Goal: Task Accomplishment & Management: Use online tool/utility

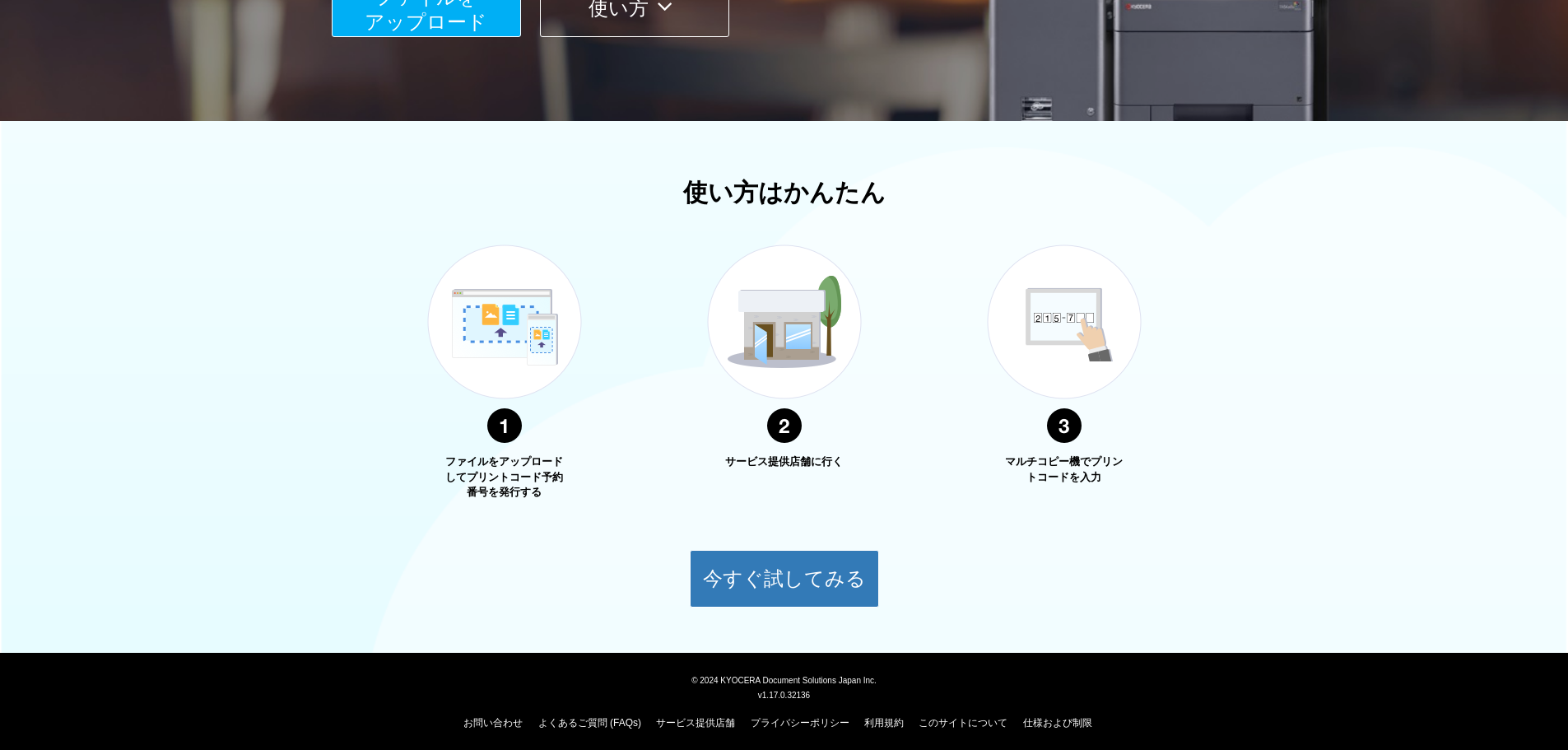
scroll to position [420, 0]
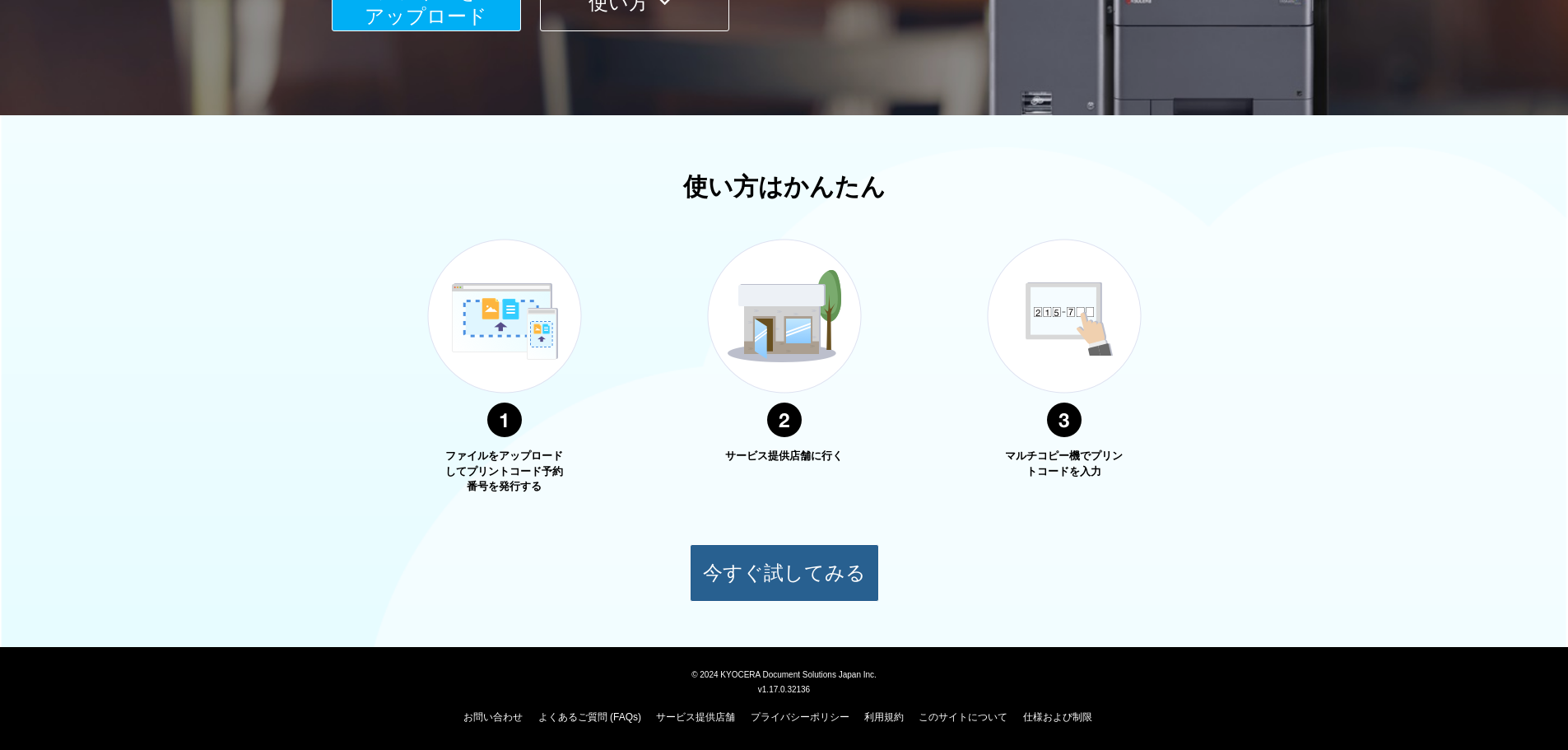
click at [814, 569] on button "今すぐ試してみる" at bounding box center [784, 573] width 189 height 58
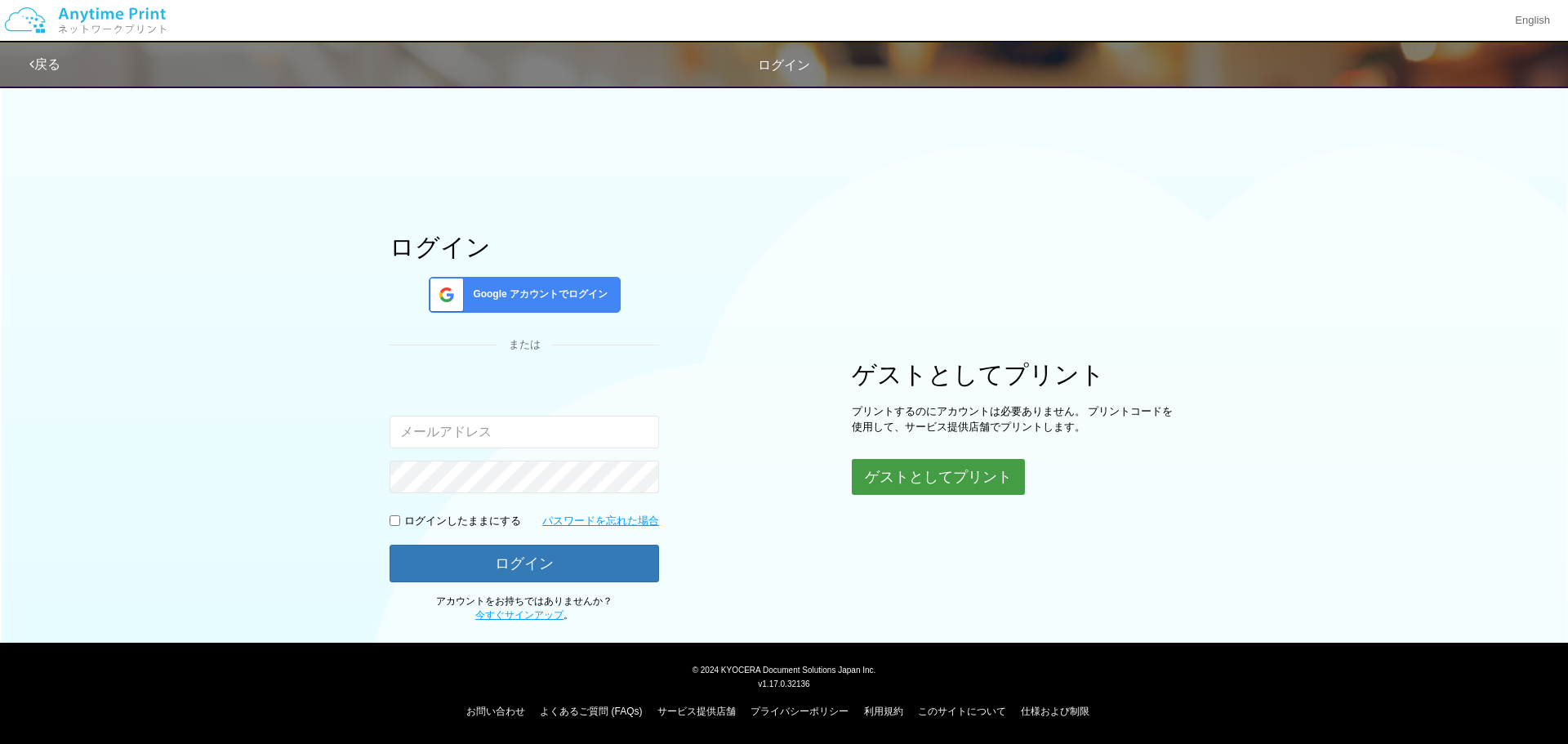
click at [939, 482] on button "ゲストとしてプリント" at bounding box center [938, 476] width 173 height 36
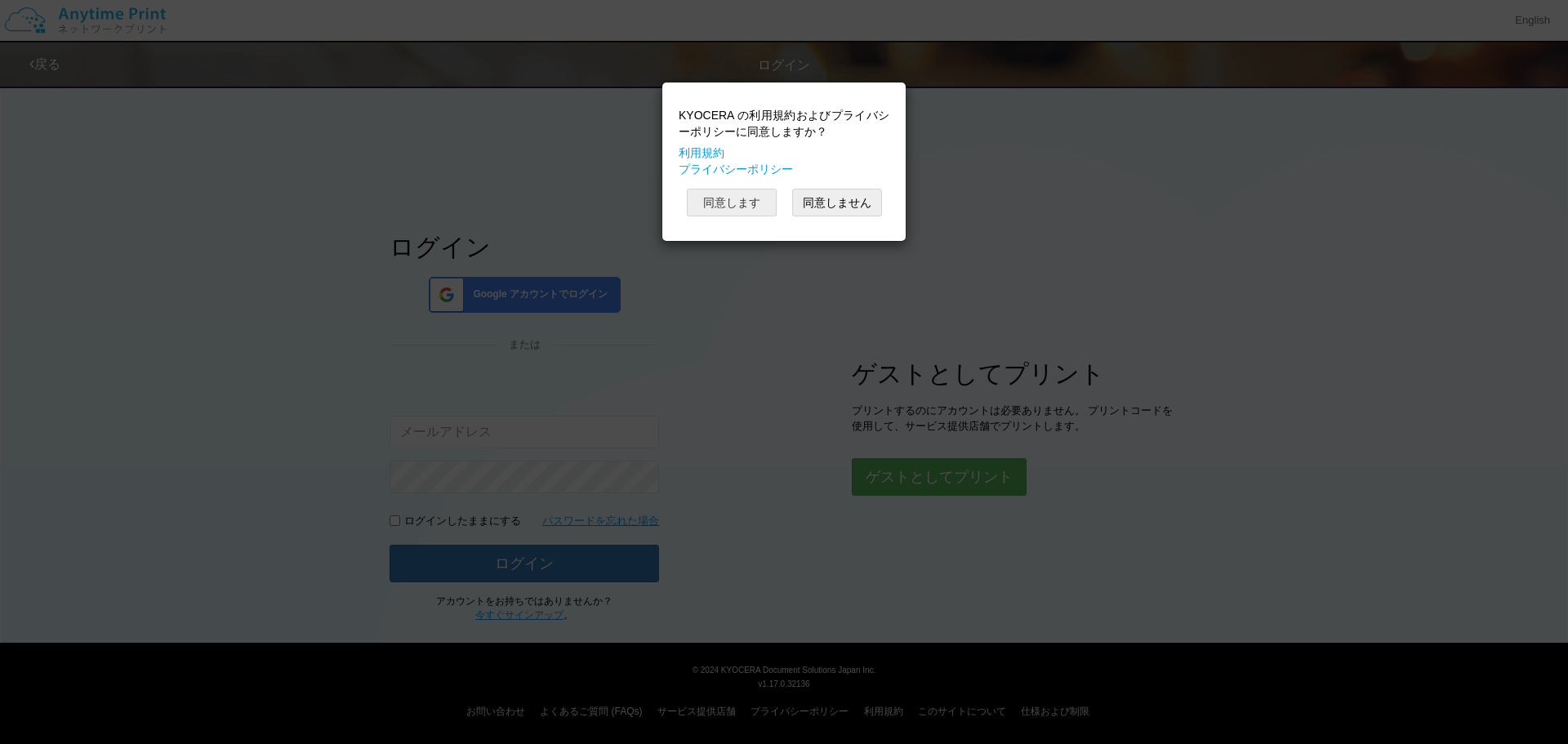
click at [739, 208] on button "同意します" at bounding box center [731, 202] width 90 height 27
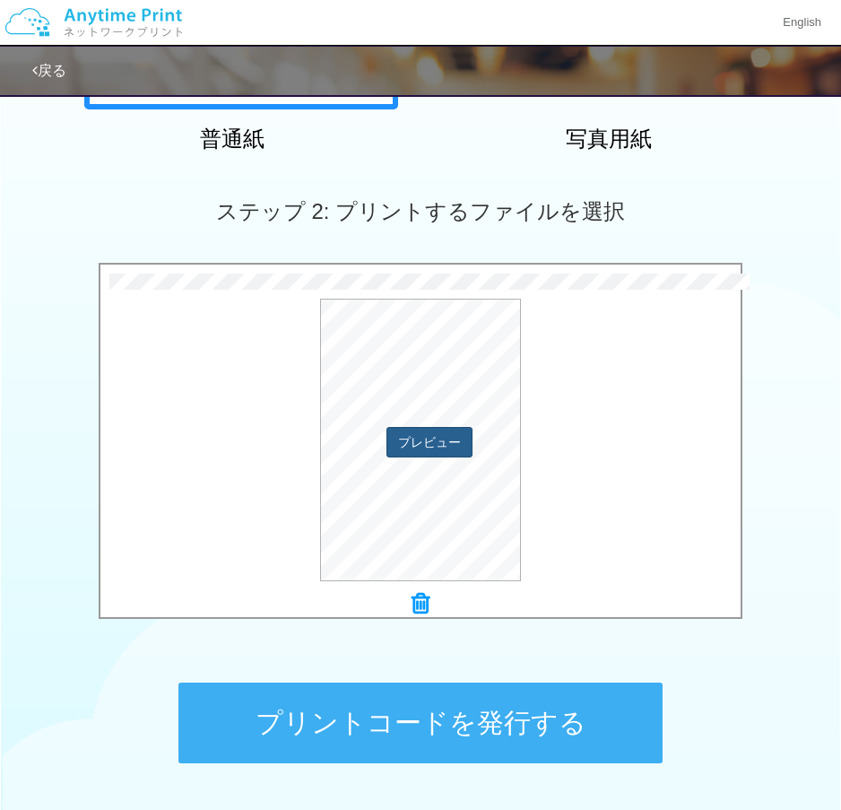
scroll to position [375, 0]
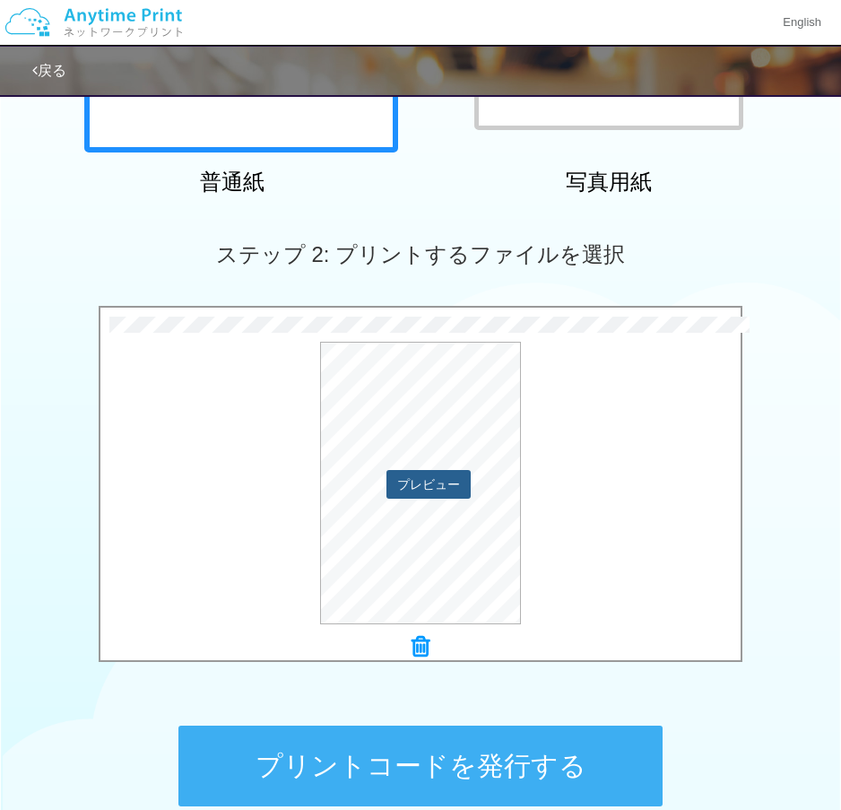
click at [447, 479] on button "プレビュー" at bounding box center [428, 484] width 84 height 29
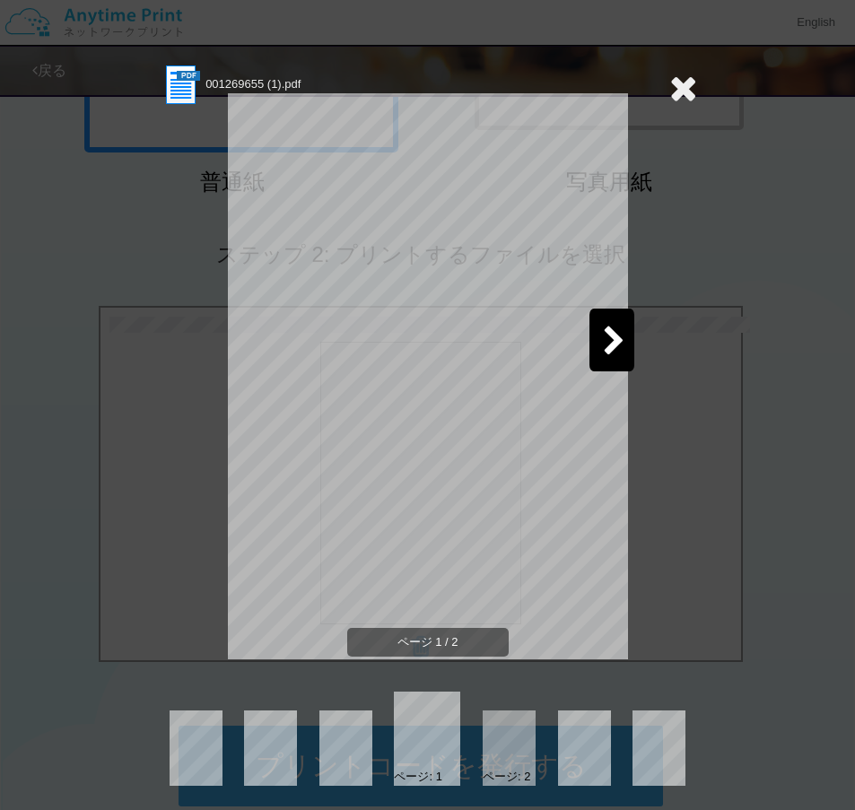
click at [604, 355] on icon at bounding box center [614, 341] width 22 height 31
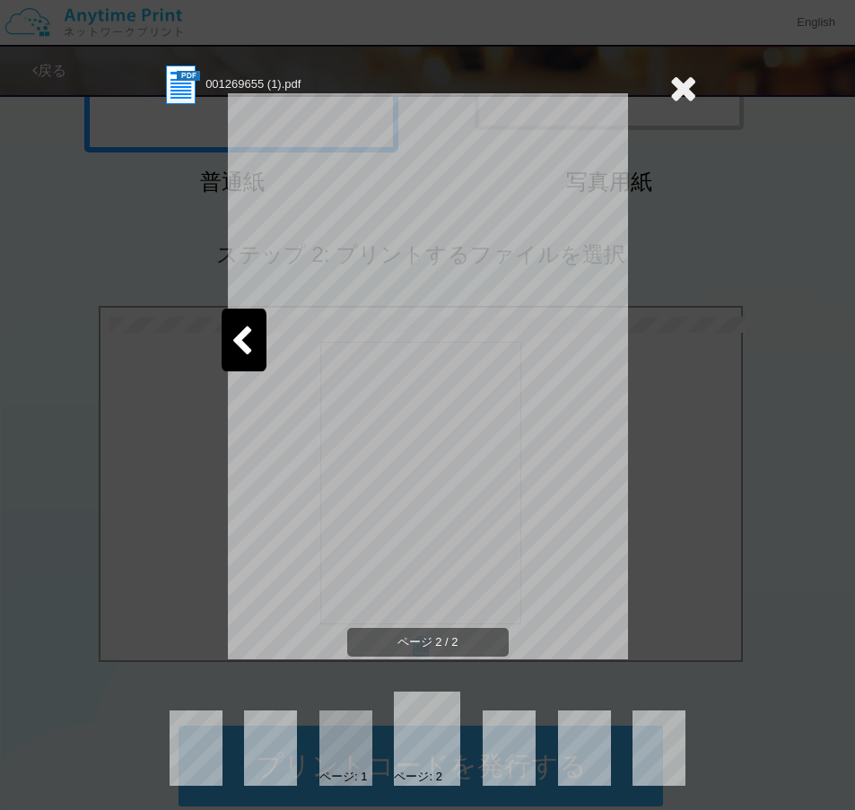
click at [673, 93] on icon at bounding box center [683, 88] width 28 height 36
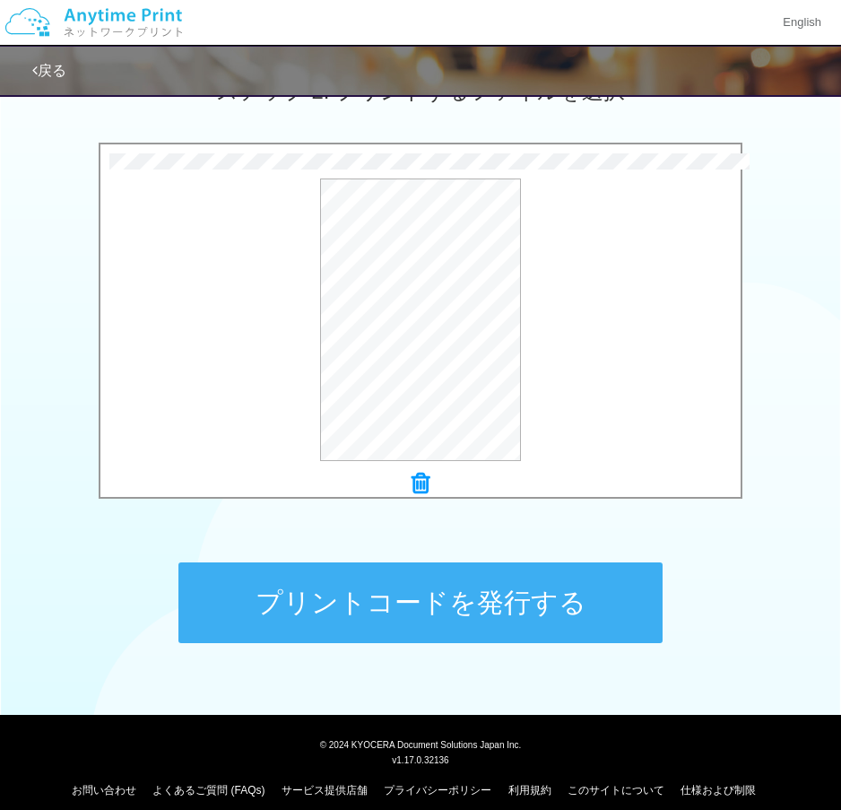
scroll to position [554, 0]
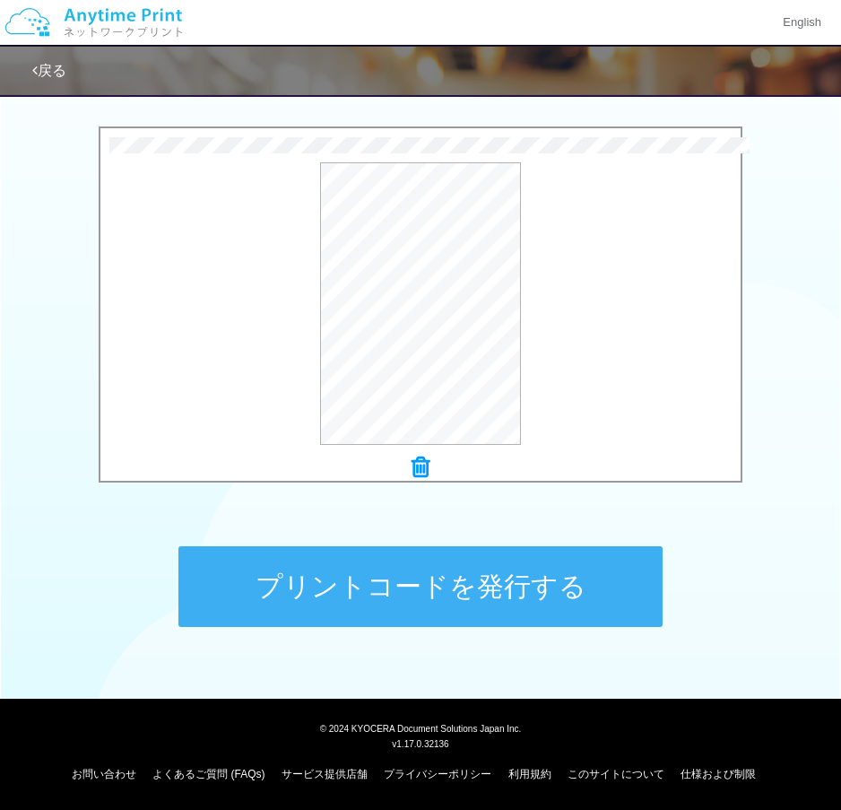
click at [465, 576] on button "プリントコードを発行する" at bounding box center [420, 586] width 484 height 81
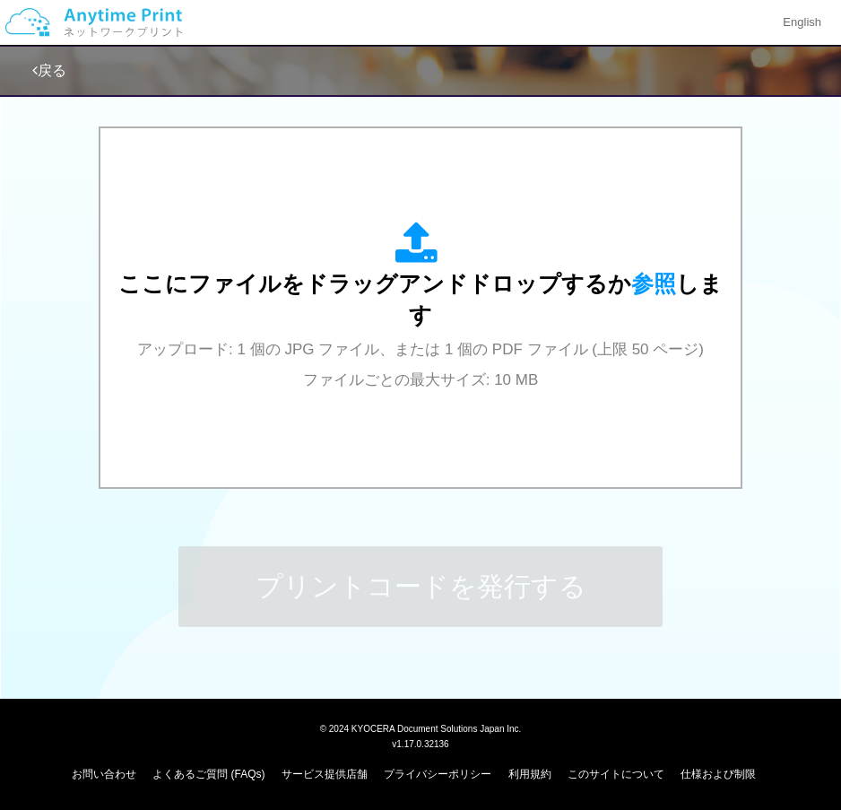
scroll to position [0, 0]
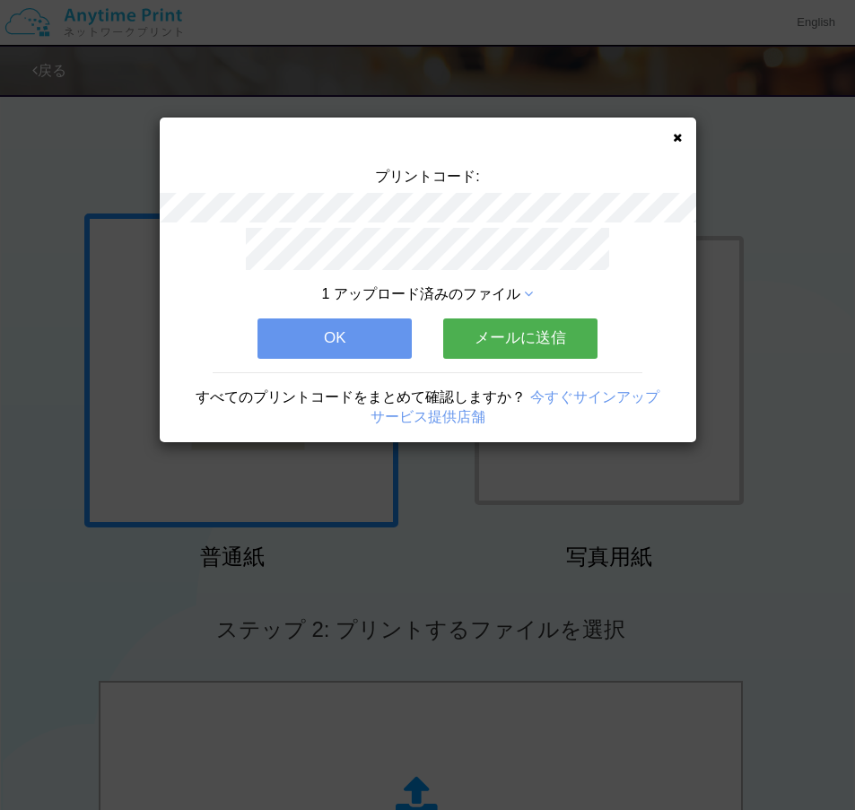
click at [292, 328] on button "OK" at bounding box center [334, 337] width 154 height 39
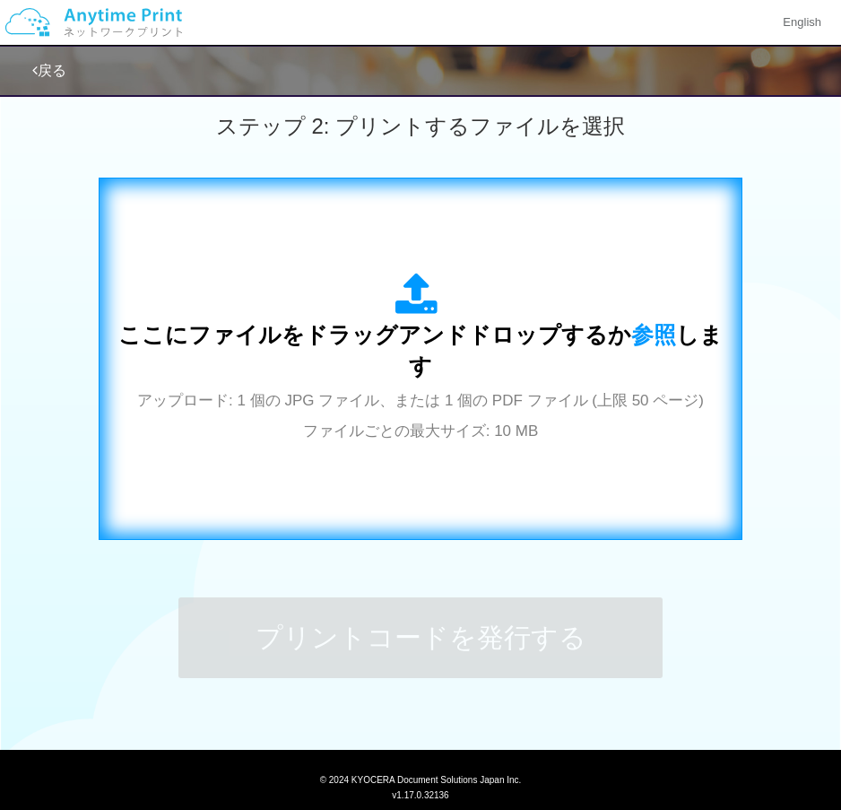
scroll to position [538, 0]
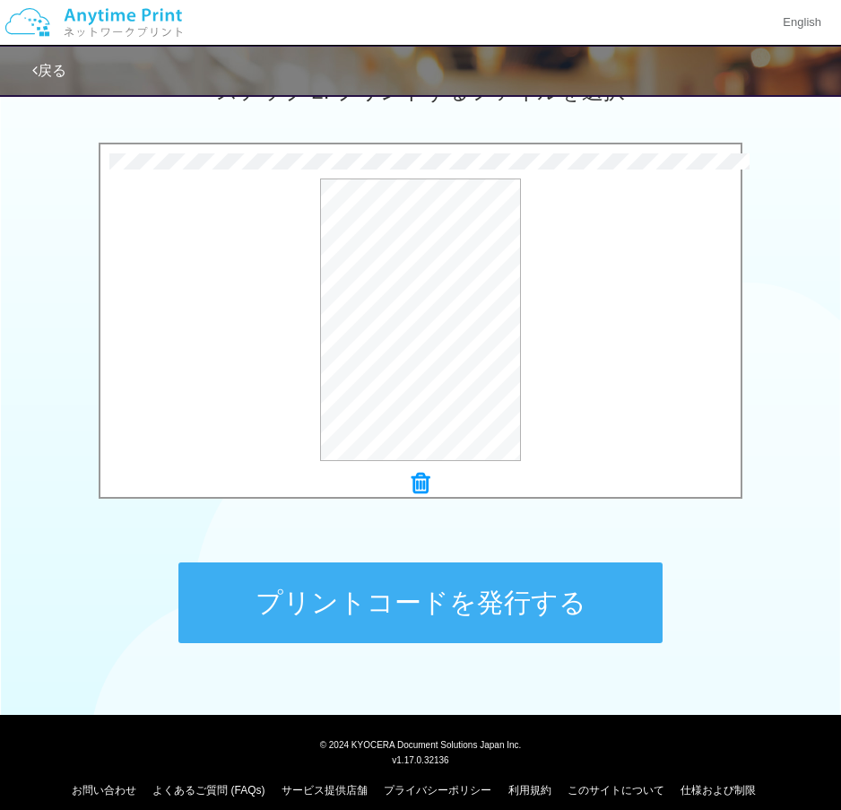
click at [418, 590] on button "プリントコードを発行する" at bounding box center [420, 602] width 484 height 81
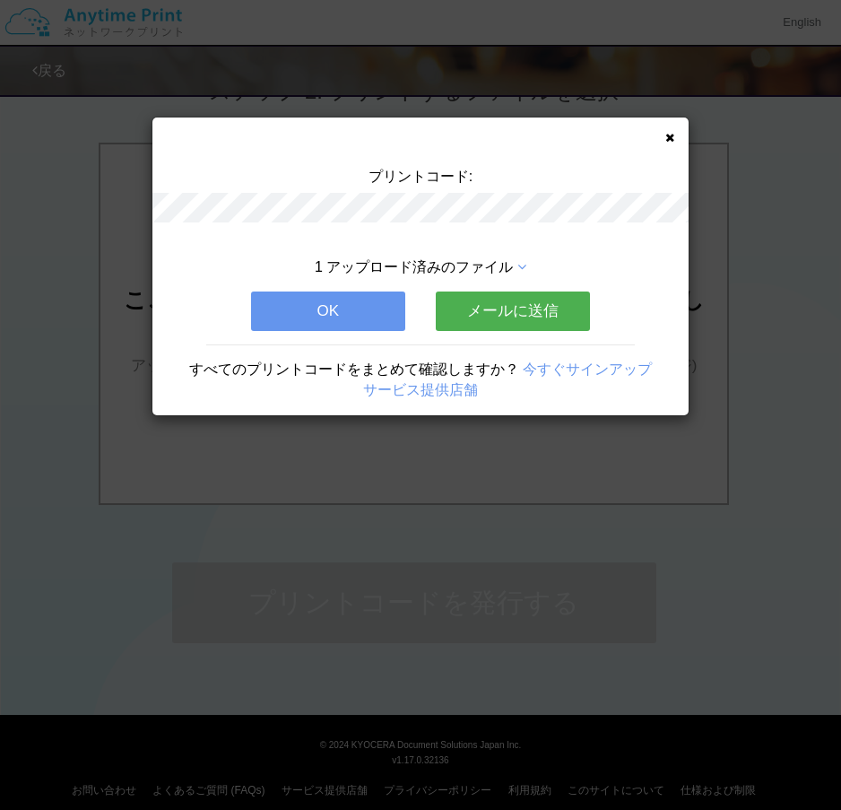
scroll to position [0, 0]
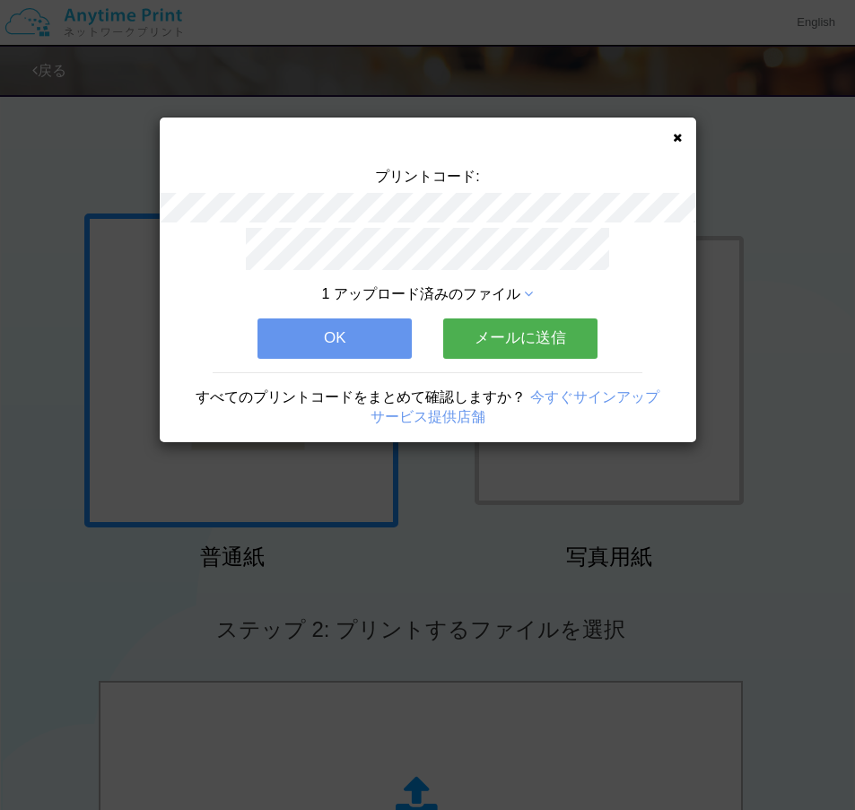
click at [508, 340] on button "メールに送信" at bounding box center [520, 337] width 154 height 39
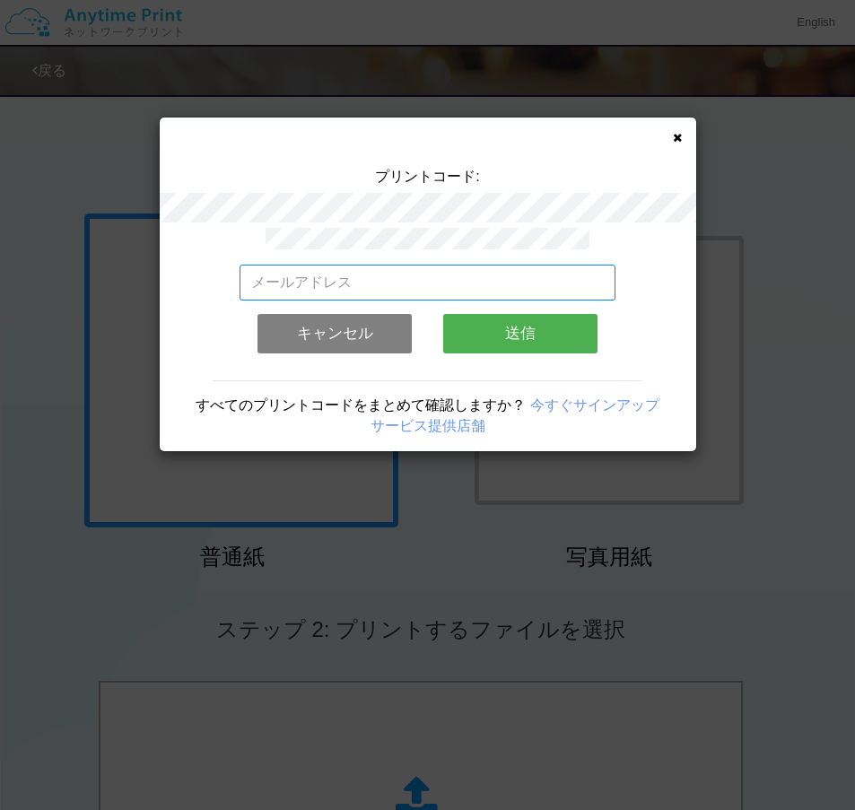
click at [334, 284] on input "email" at bounding box center [427, 283] width 376 height 36
type input "[EMAIL_ADDRESS][DOMAIN_NAME]"
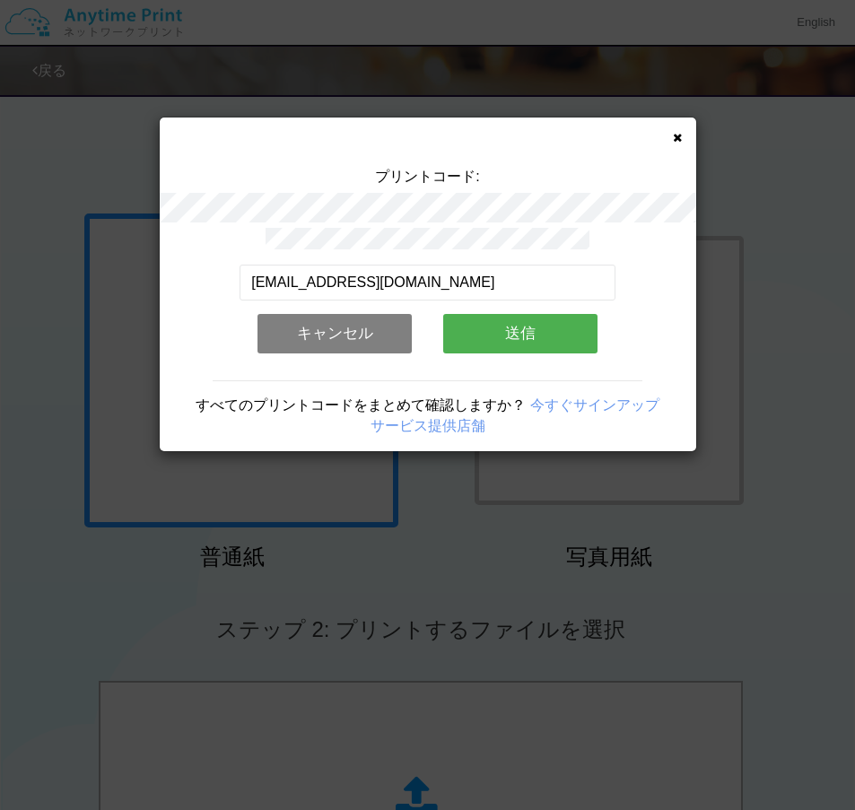
click at [516, 330] on button "送信" at bounding box center [520, 333] width 154 height 39
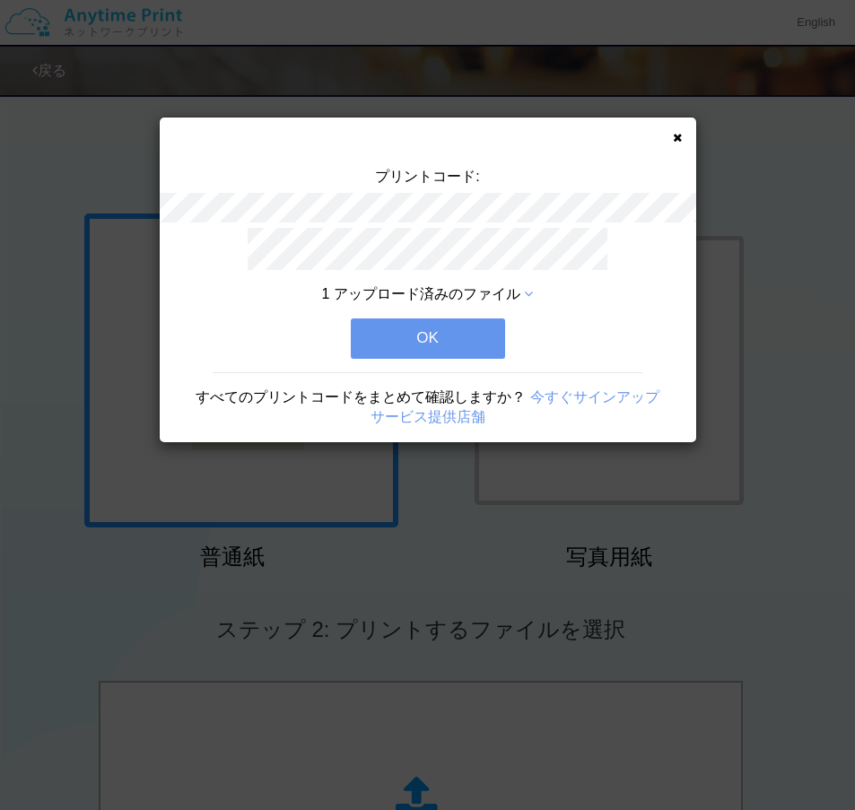
click at [406, 321] on button "OK" at bounding box center [428, 337] width 154 height 39
